Goal: Information Seeking & Learning: Understand process/instructions

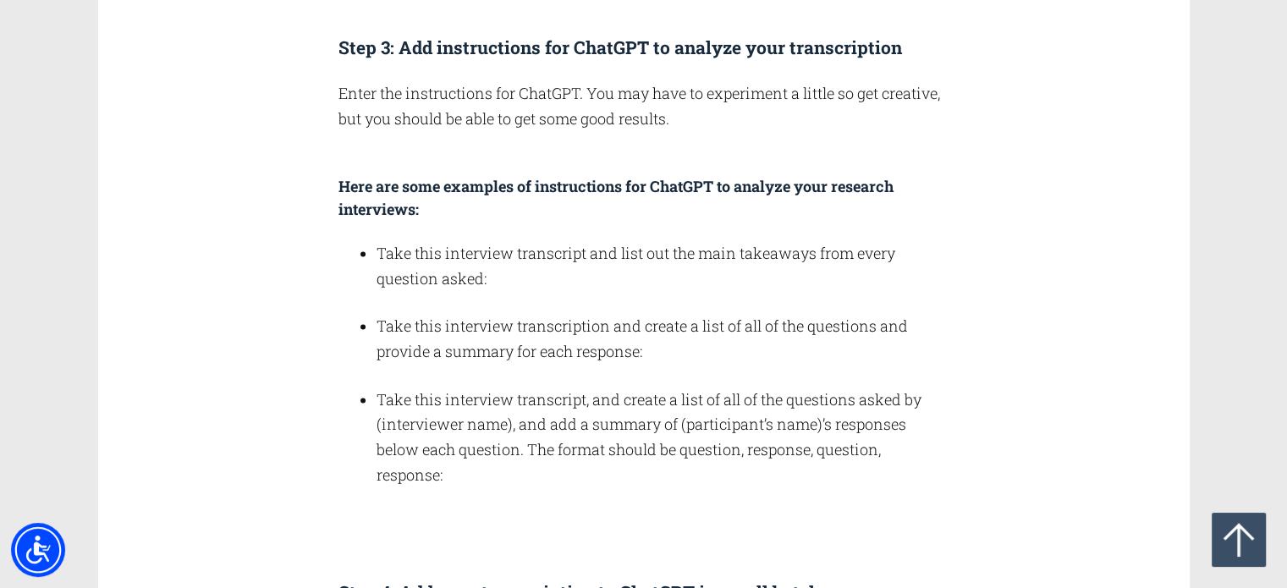
scroll to position [2454, 0]
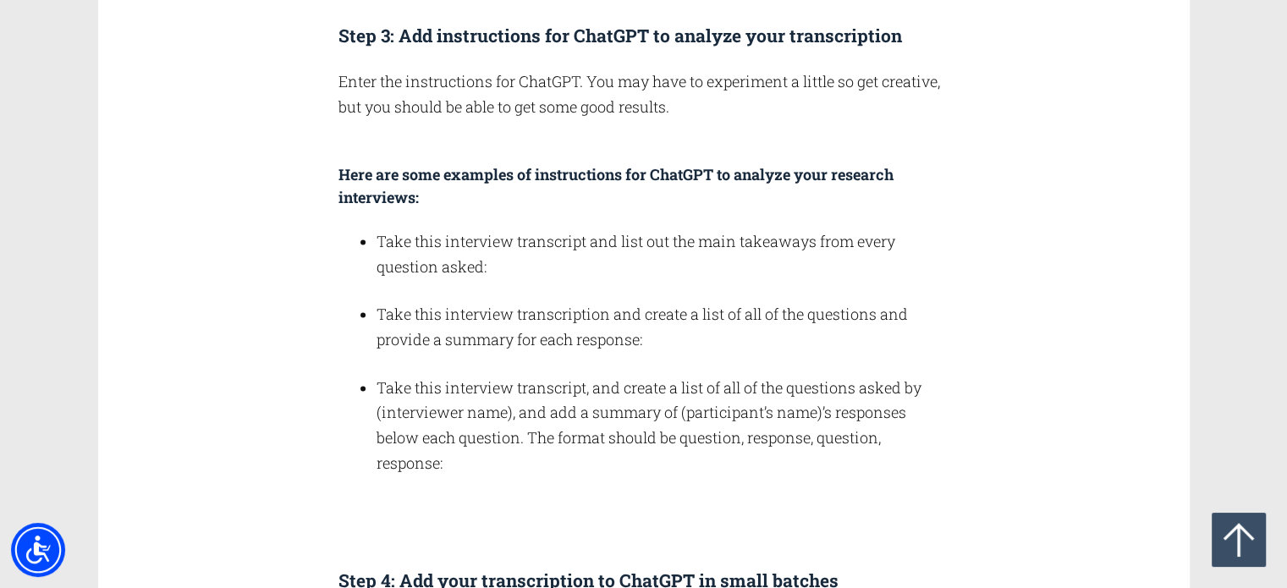
click at [1044, 241] on div at bounding box center [1064, 236] width 190 height 1985
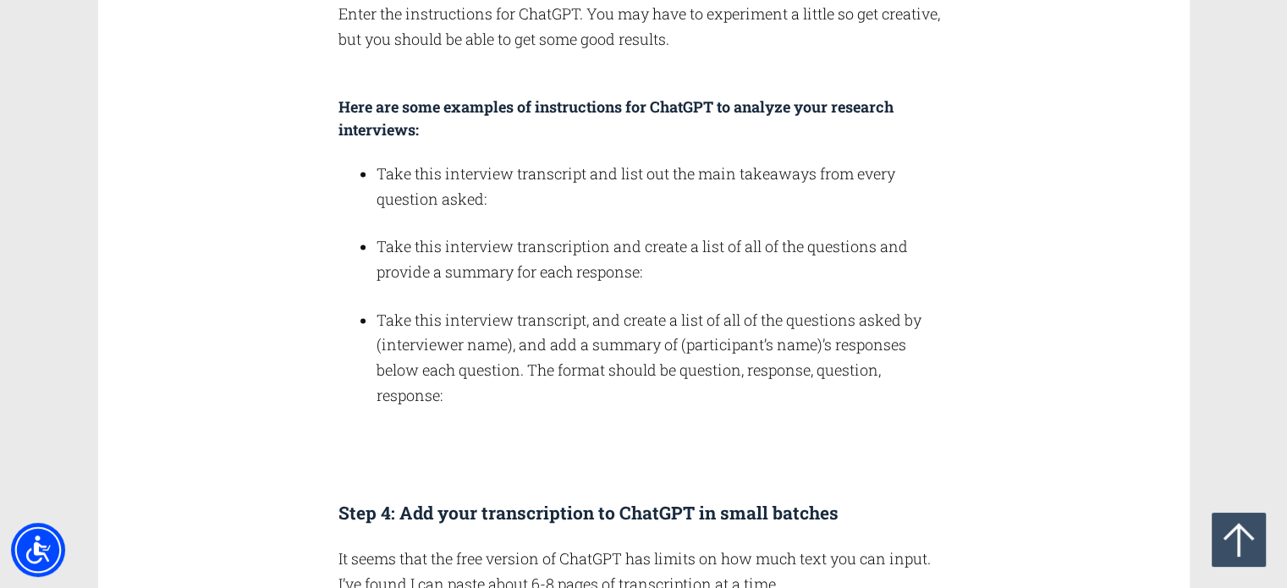
scroll to position [2589, 0]
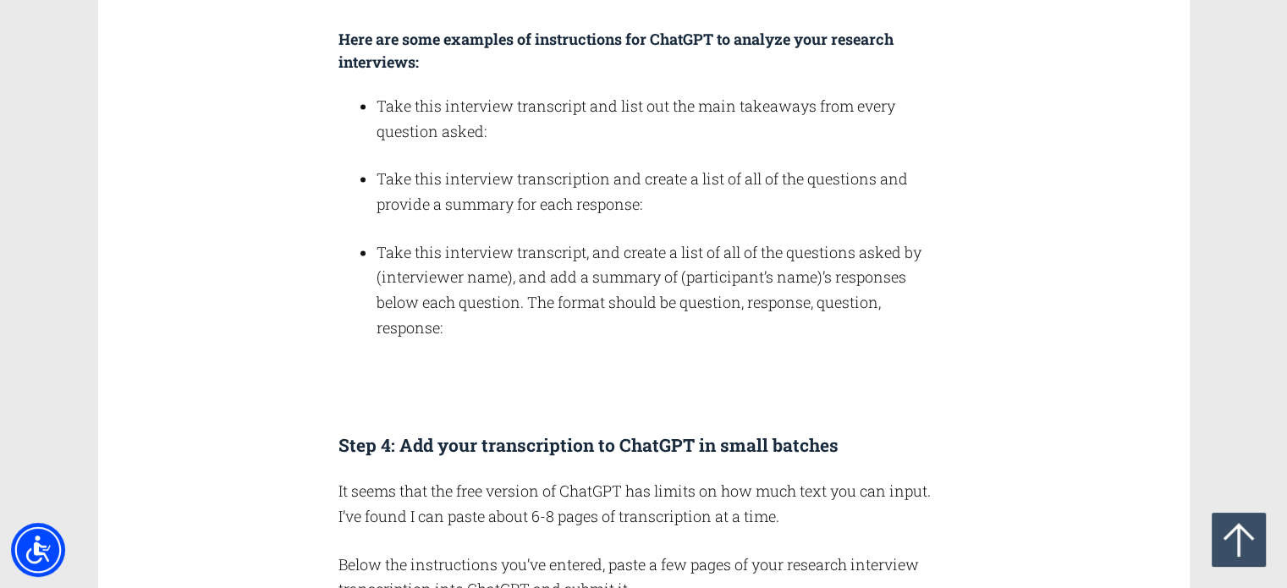
click at [666, 212] on li "Take this interview transcription and create a list of all of the questions and…" at bounding box center [663, 192] width 572 height 50
click at [717, 150] on div "How do you perform a ChatGPT analysis of a research interview? Step 1: Export y…" at bounding box center [643, 100] width 610 height 1985
drag, startPoint x: 717, startPoint y: 150, endPoint x: 748, endPoint y: 146, distance: 30.8
click at [720, 150] on div "How do you perform a ChatGPT analysis of a research interview? Step 1: Export y…" at bounding box center [643, 100] width 610 height 1985
click at [1015, 243] on div at bounding box center [1064, 100] width 190 height 1985
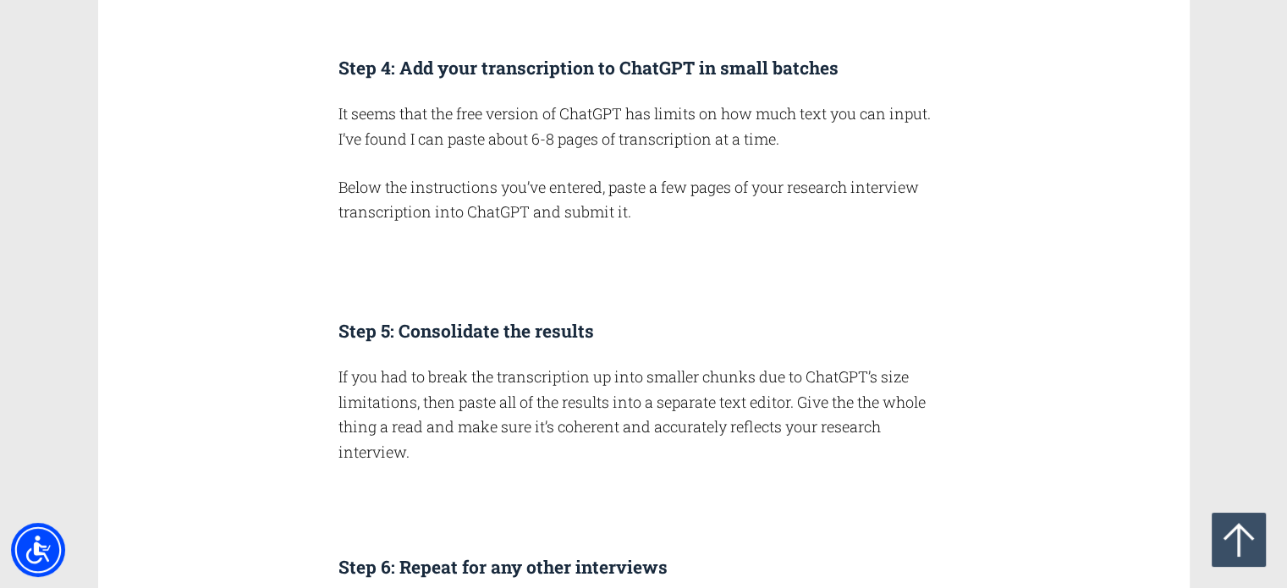
scroll to position [2961, 0]
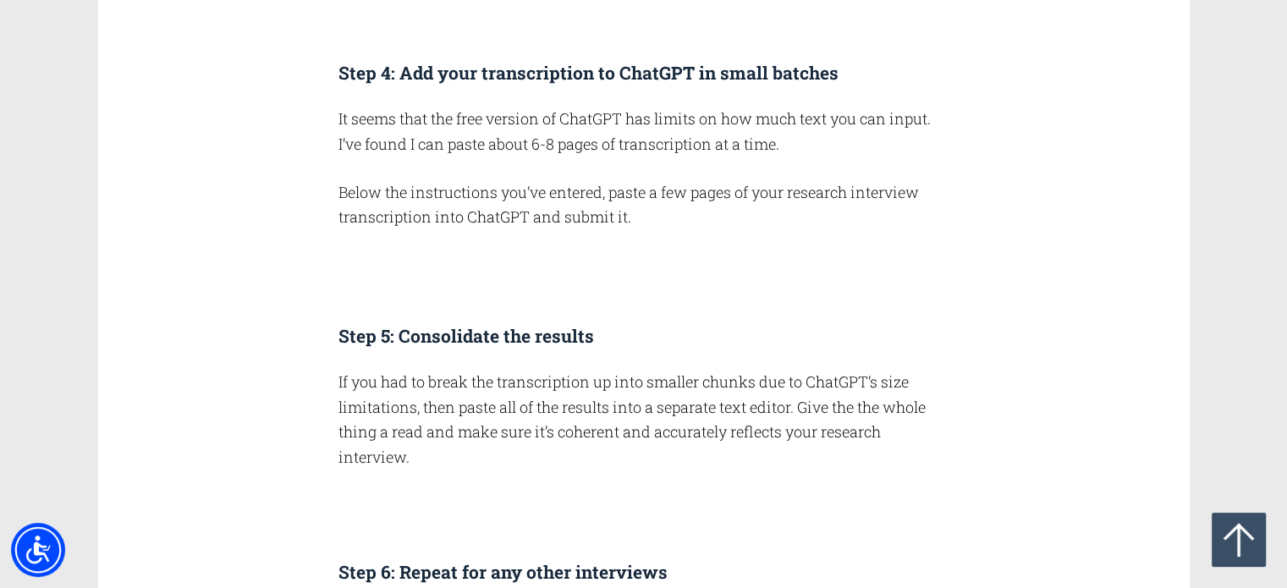
click at [662, 226] on p "Below the instructions you’ve entered, paste a few pages of your research inter…" at bounding box center [643, 205] width 610 height 50
drag, startPoint x: 661, startPoint y: 226, endPoint x: 739, endPoint y: 262, distance: 85.9
click at [870, 301] on div "Step 5: Consolidate the results" at bounding box center [643, 321] width 610 height 53
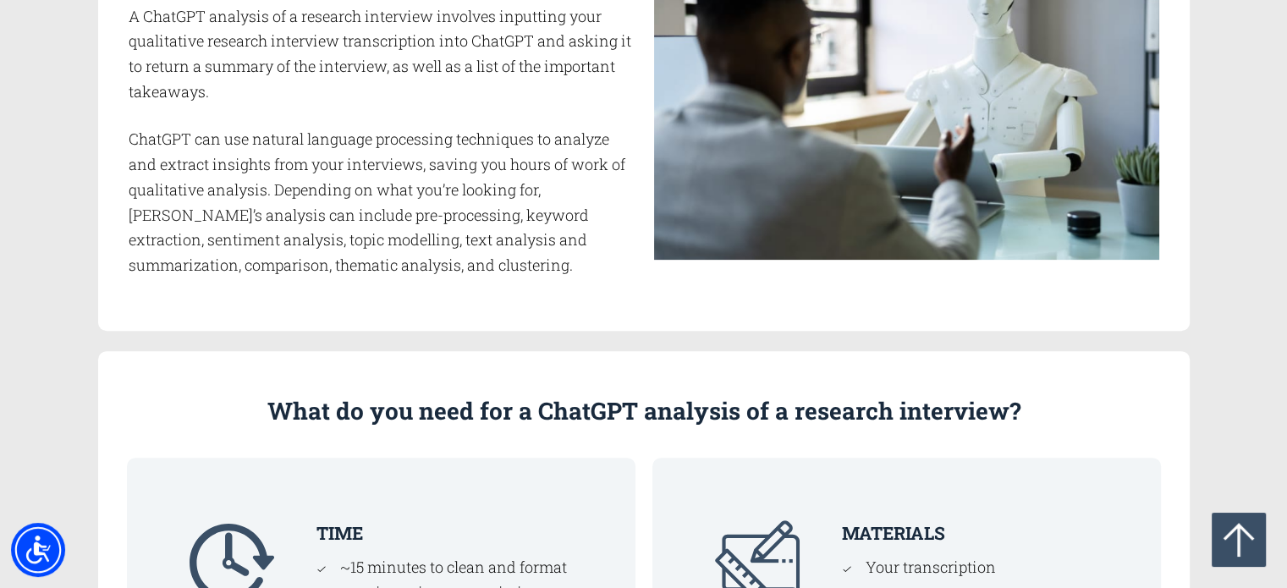
scroll to position [0, 0]
